Goal: Find contact information: Find contact information

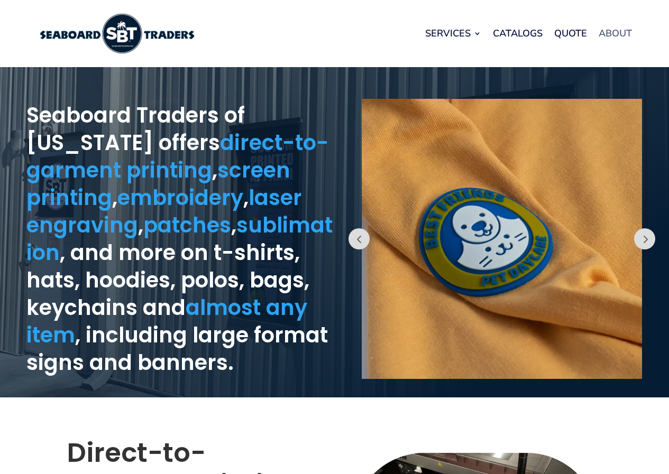
click at [616, 34] on link "About" at bounding box center [615, 33] width 33 height 40
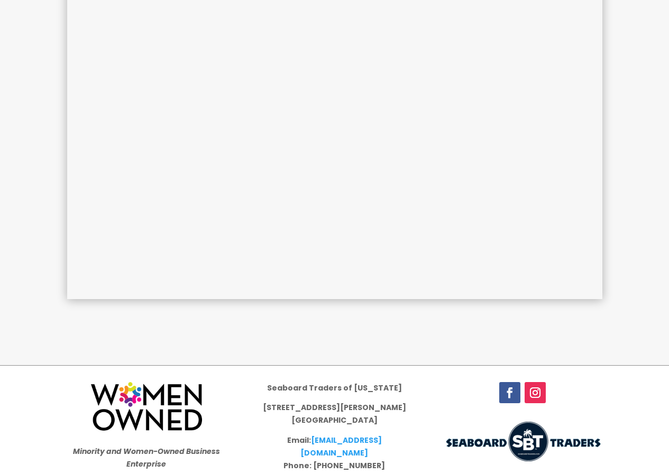
scroll to position [423, 0]
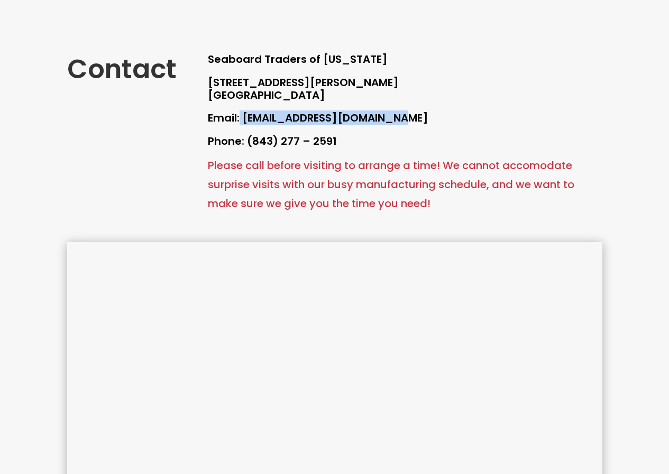
drag, startPoint x: 242, startPoint y: 117, endPoint x: 443, endPoint y: 120, distance: 201.5
click at [443, 120] on p "Email: [EMAIL_ADDRESS][DOMAIN_NAME]" at bounding box center [405, 123] width 394 height 23
copy p "[EMAIL_ADDRESS][DOMAIN_NAME]"
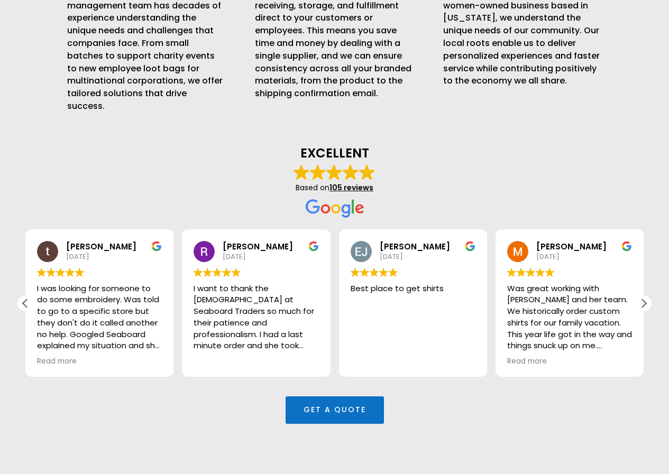
scroll to position [2967, 0]
